Goal: Entertainment & Leisure: Consume media (video, audio)

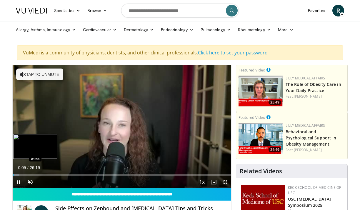
click at [28, 175] on div "Progress Bar" at bounding box center [28, 175] width 1 height 2
click at [38, 175] on div "Progress Bar" at bounding box center [38, 175] width 1 height 2
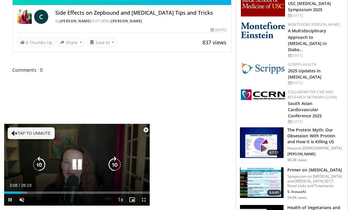
scroll to position [201, 0]
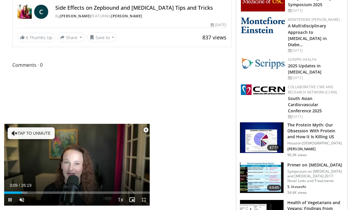
click at [145, 130] on span "Video Player" at bounding box center [146, 130] width 12 height 12
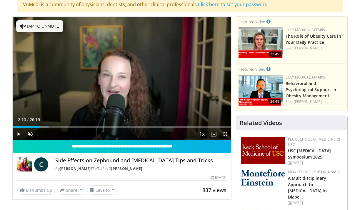
scroll to position [0, 0]
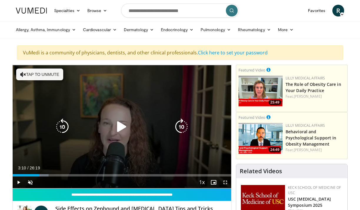
click at [37, 75] on button "Tap to unmute" at bounding box center [39, 75] width 47 height 12
click at [123, 127] on icon "Video Player" at bounding box center [122, 127] width 16 height 16
